Goal: Transaction & Acquisition: Purchase product/service

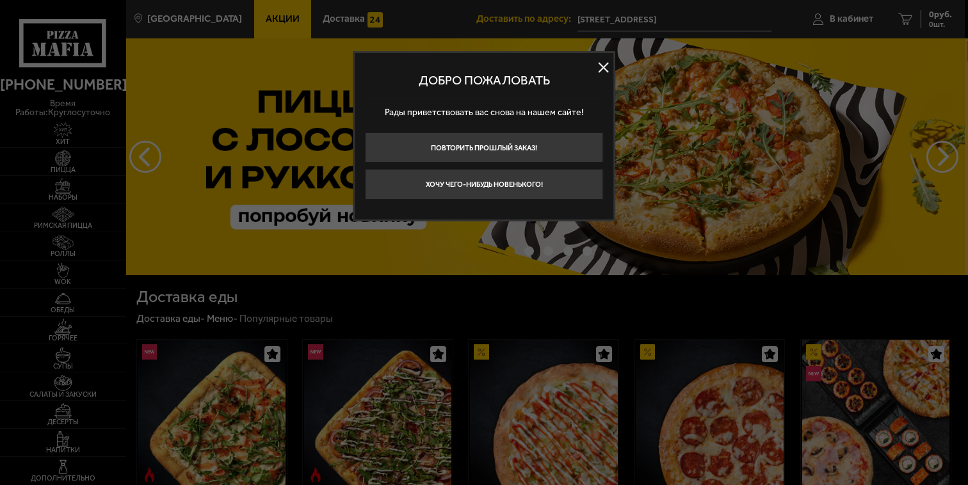
click at [536, 145] on button "Повторить прошлый заказ!" at bounding box center [484, 148] width 238 height 30
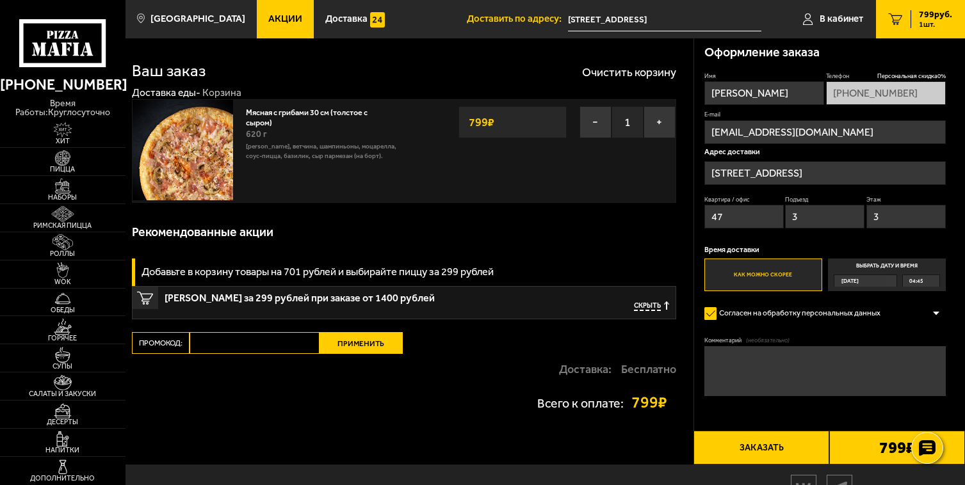
scroll to position [12, 0]
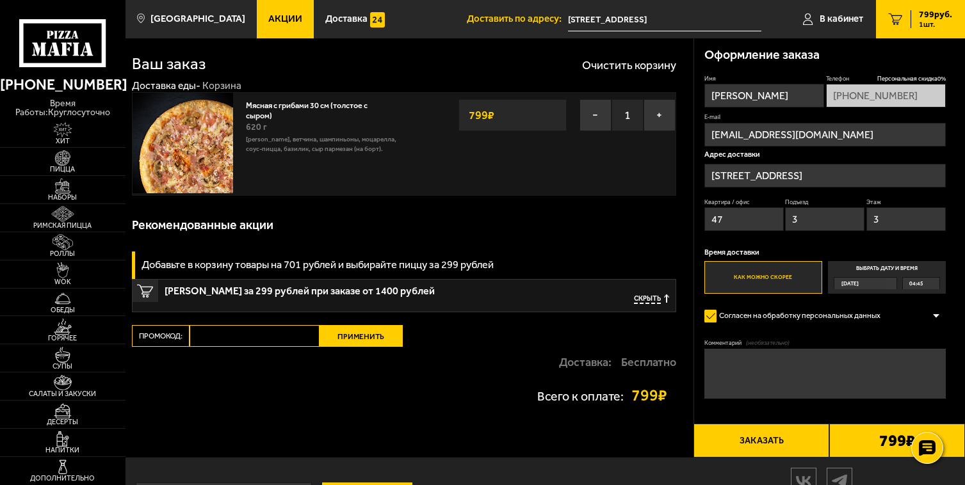
click at [79, 66] on use at bounding box center [62, 43] width 86 height 48
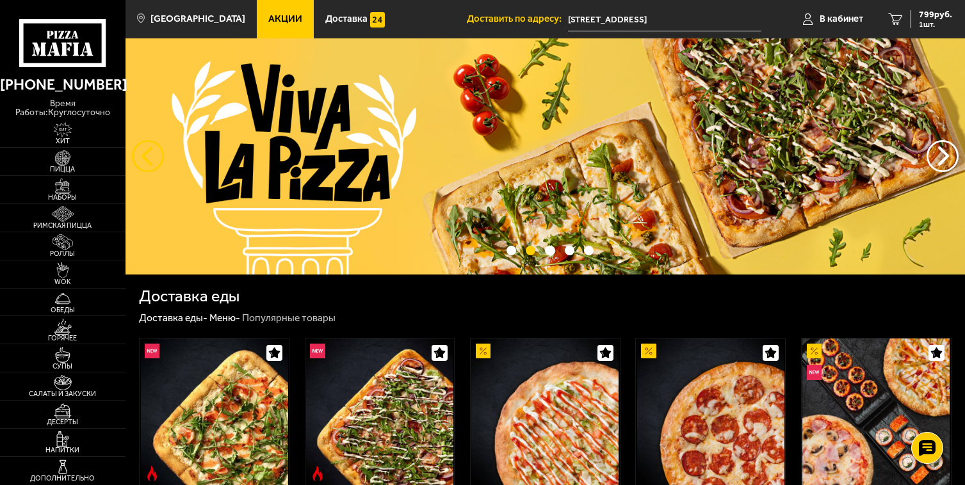
click at [141, 164] on button "следующий" at bounding box center [148, 156] width 32 height 32
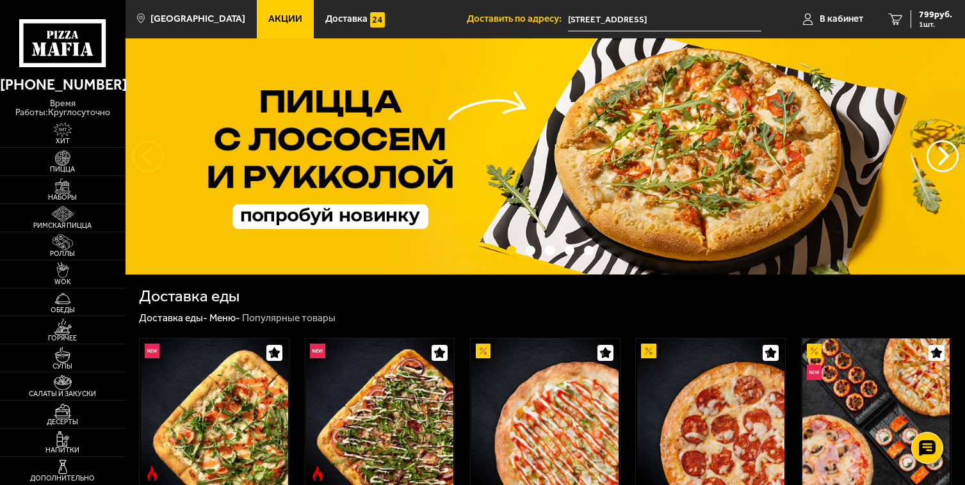
click at [141, 164] on button "следующий" at bounding box center [148, 156] width 32 height 32
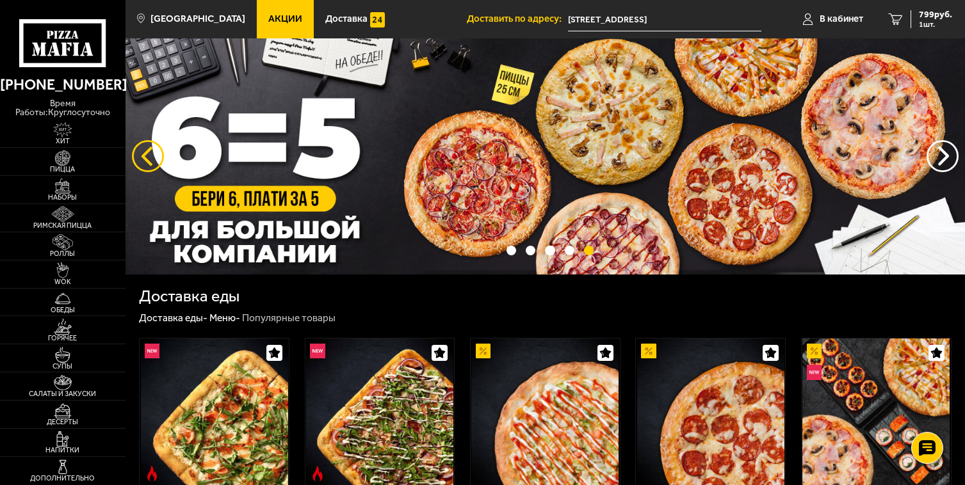
click at [141, 164] on button "следующий" at bounding box center [148, 156] width 32 height 32
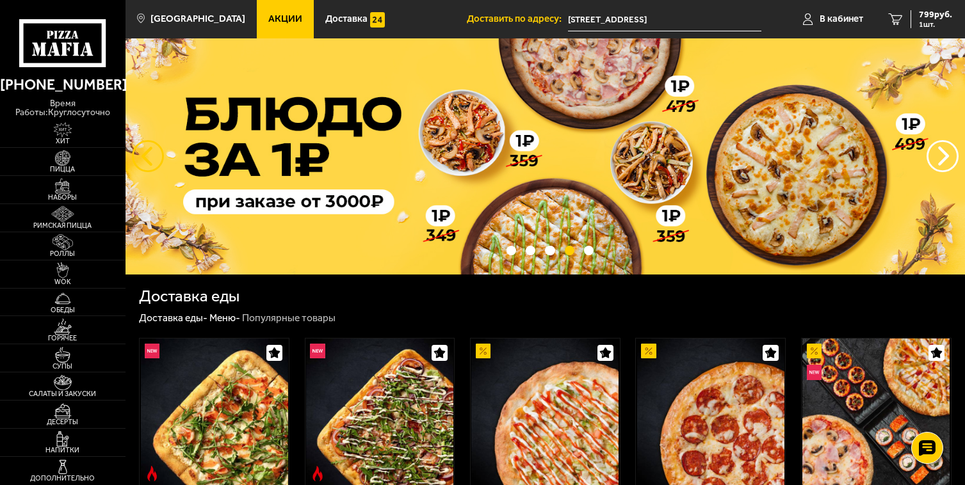
click at [141, 164] on button "следующий" at bounding box center [148, 156] width 32 height 32
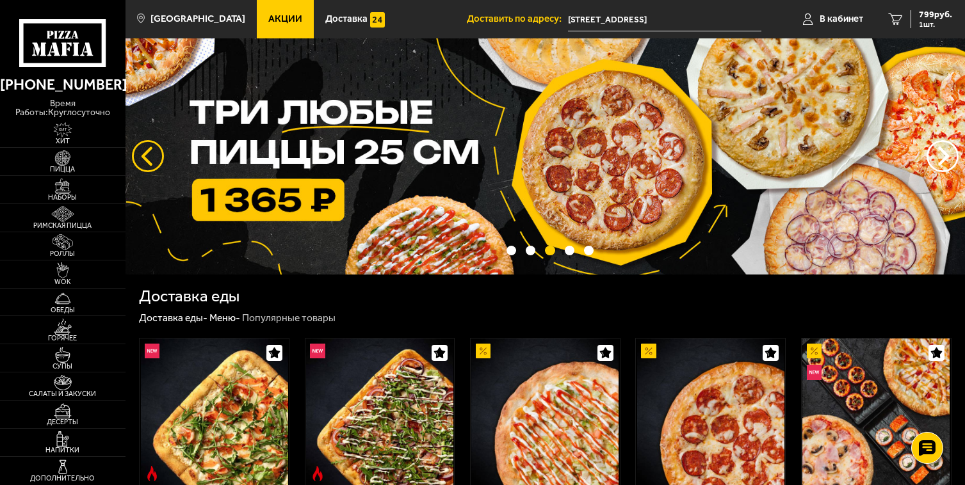
click at [141, 164] on button "следующий" at bounding box center [148, 156] width 32 height 32
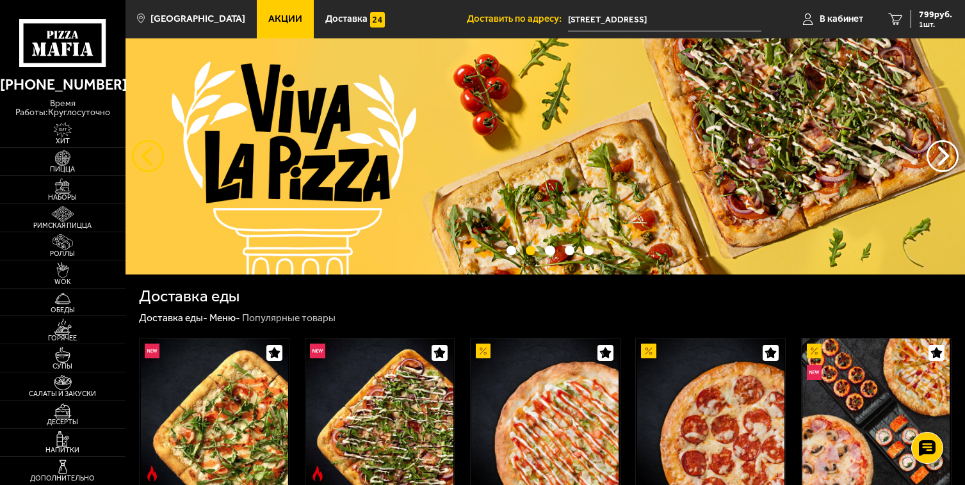
click at [141, 164] on button "следующий" at bounding box center [148, 156] width 32 height 32
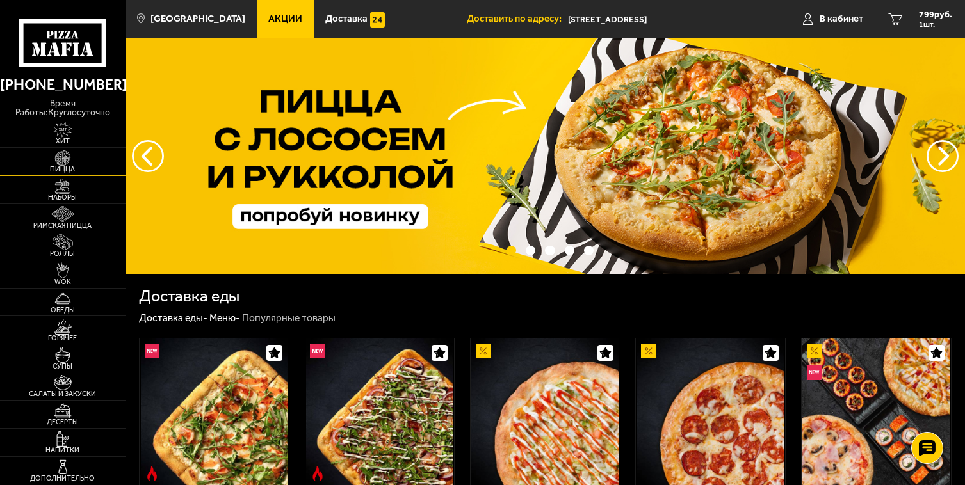
click at [76, 159] on img at bounding box center [63, 157] width 38 height 15
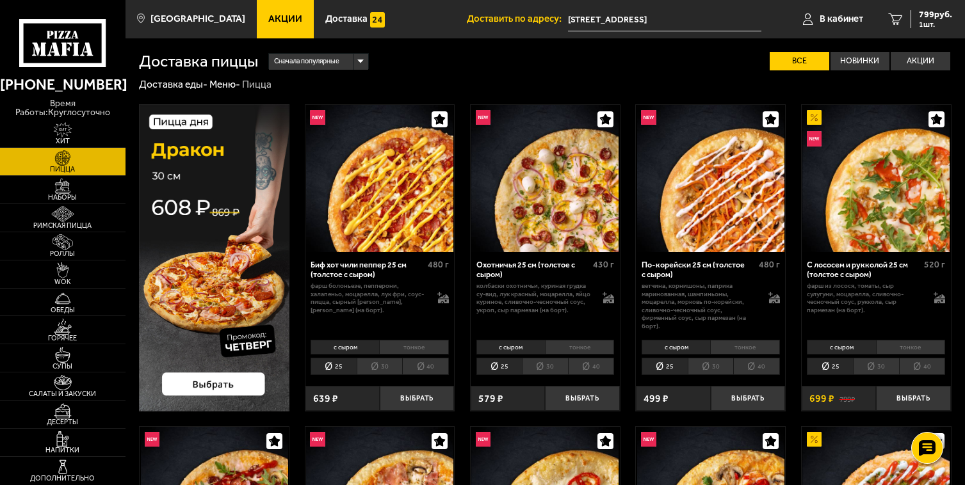
click at [185, 144] on img at bounding box center [214, 257] width 150 height 307
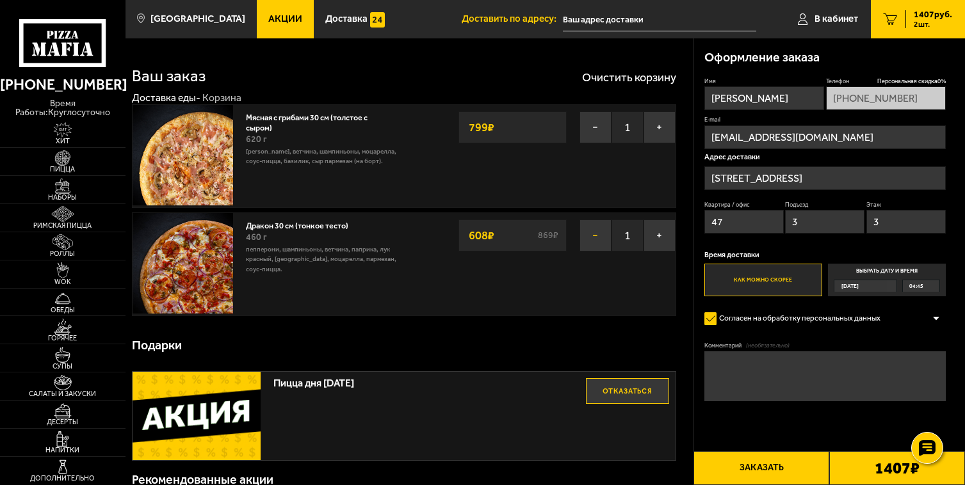
click at [595, 233] on button "−" at bounding box center [595, 236] width 32 height 32
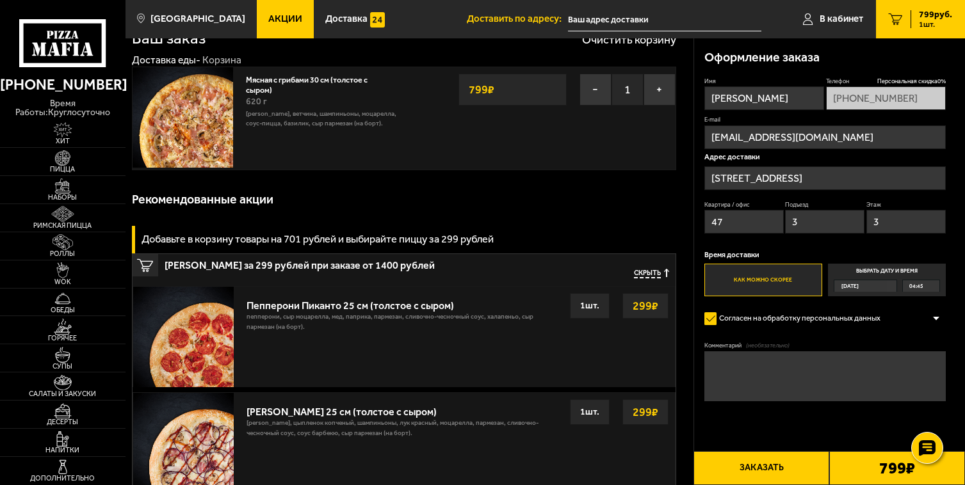
scroll to position [36, 0]
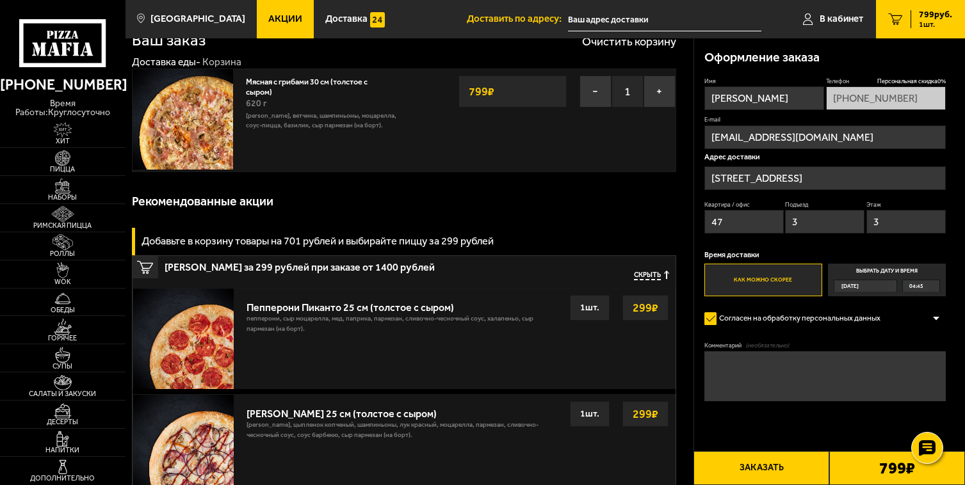
click at [919, 283] on span "04:45" at bounding box center [916, 286] width 14 height 12
click at [0, 0] on input "Выбрать дату и время [DATE] 04:45" at bounding box center [0, 0] width 0 height 0
click at [930, 281] on div "04:45" at bounding box center [921, 286] width 36 height 12
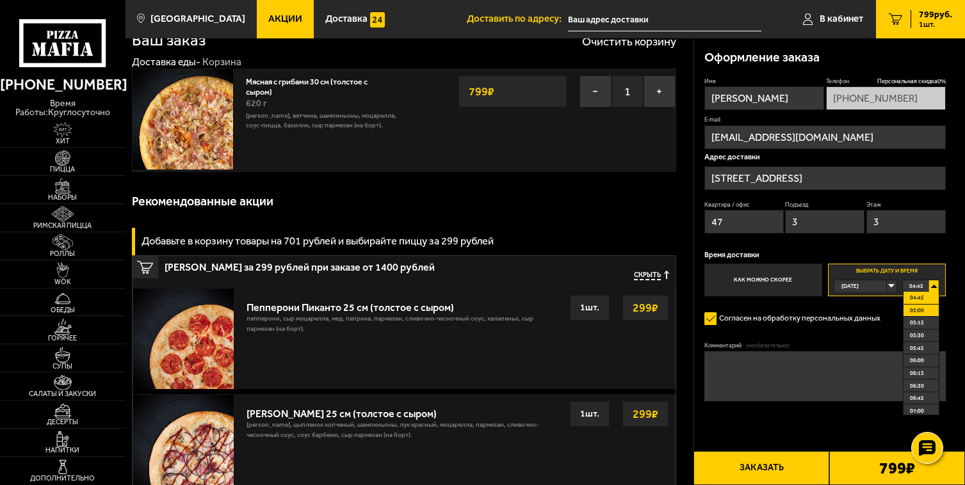
scroll to position [10, 0]
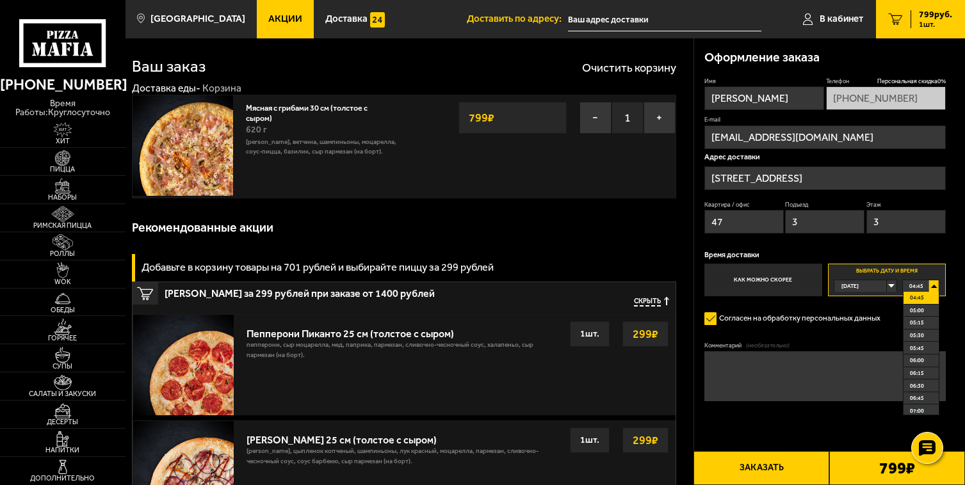
click at [923, 292] on span "04:45" at bounding box center [917, 298] width 14 height 12
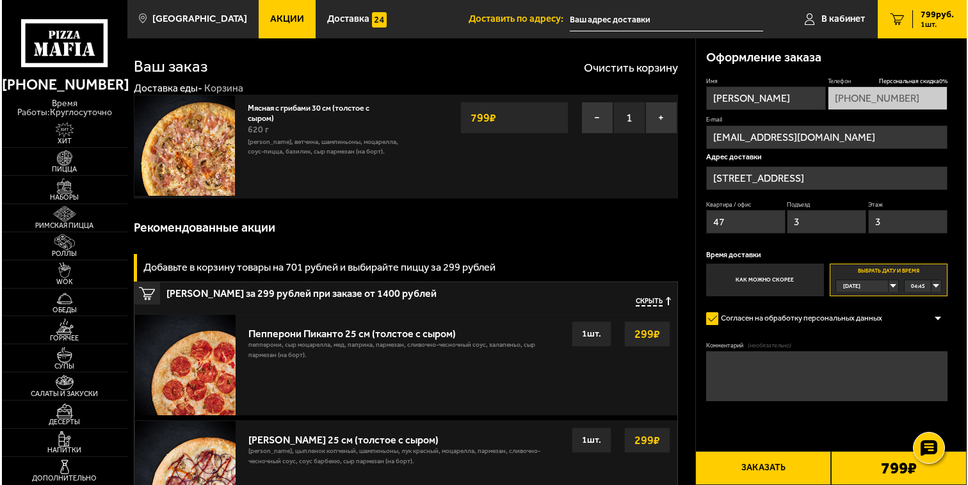
scroll to position [36, 0]
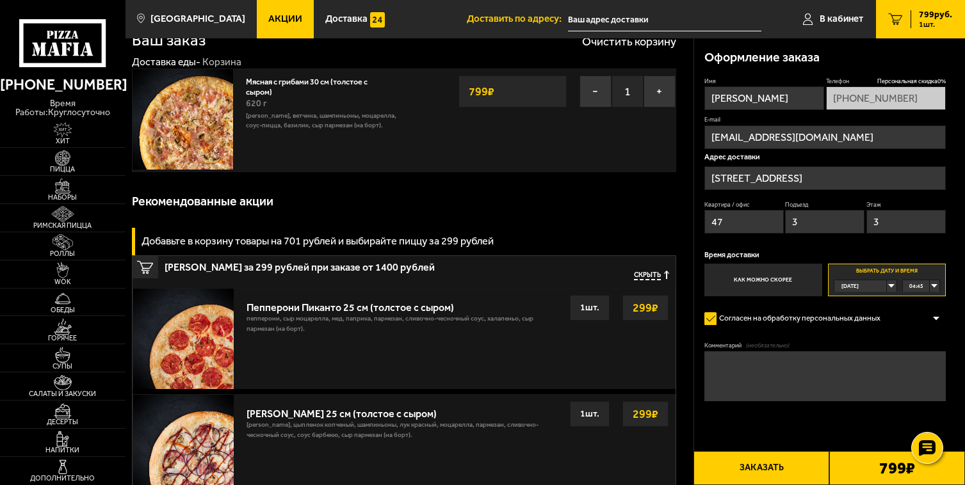
click at [788, 467] on button "Заказать" at bounding box center [761, 468] width 136 height 34
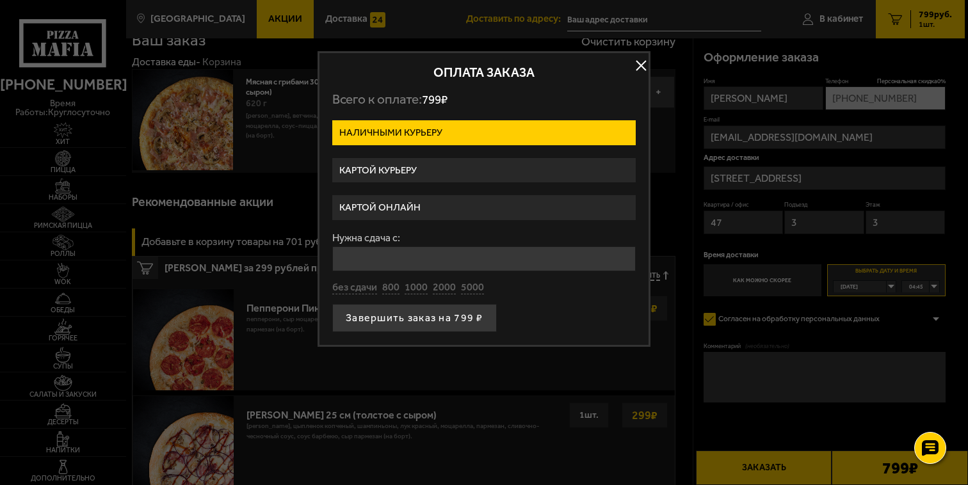
click at [394, 203] on label "Картой онлайн" at bounding box center [484, 207] width 304 height 25
click at [0, 0] on input "Картой онлайн" at bounding box center [0, 0] width 0 height 0
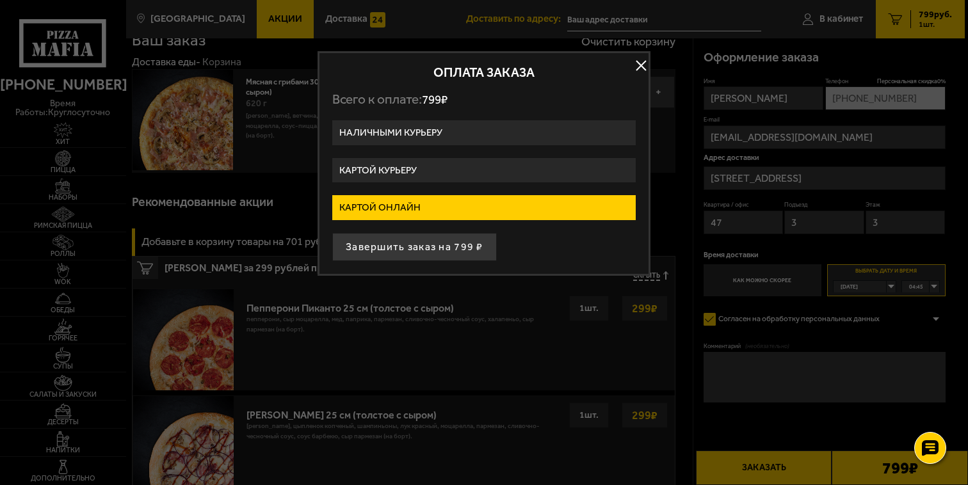
click at [417, 165] on label "Картой курьеру" at bounding box center [484, 170] width 304 height 25
click at [0, 0] on input "Картой курьеру" at bounding box center [0, 0] width 0 height 0
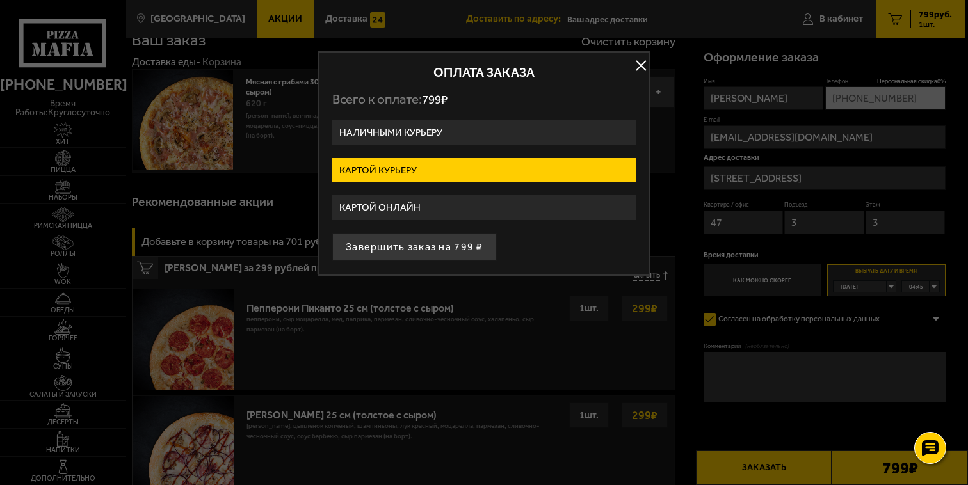
click at [426, 213] on label "Картой онлайн" at bounding box center [484, 207] width 304 height 25
click at [0, 0] on input "Картой онлайн" at bounding box center [0, 0] width 0 height 0
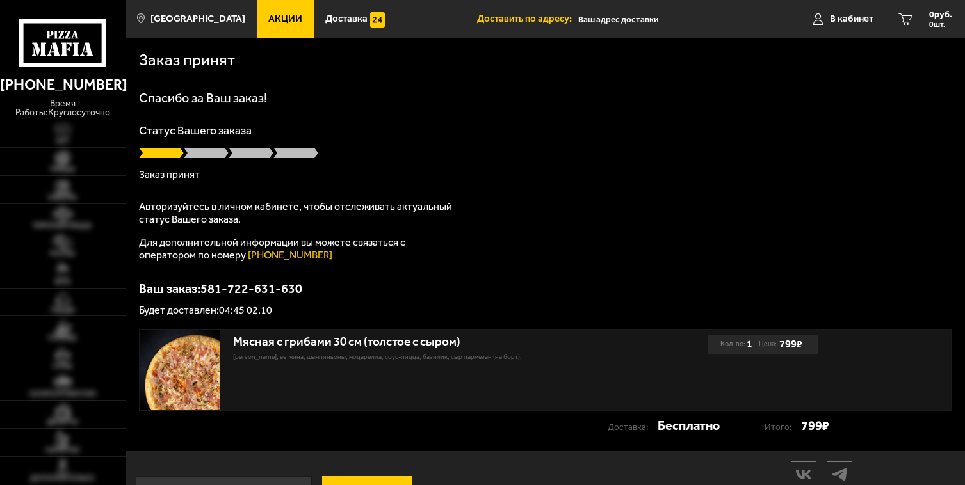
type input "[STREET_ADDRESS]"
